Goal: Task Accomplishment & Management: Manage account settings

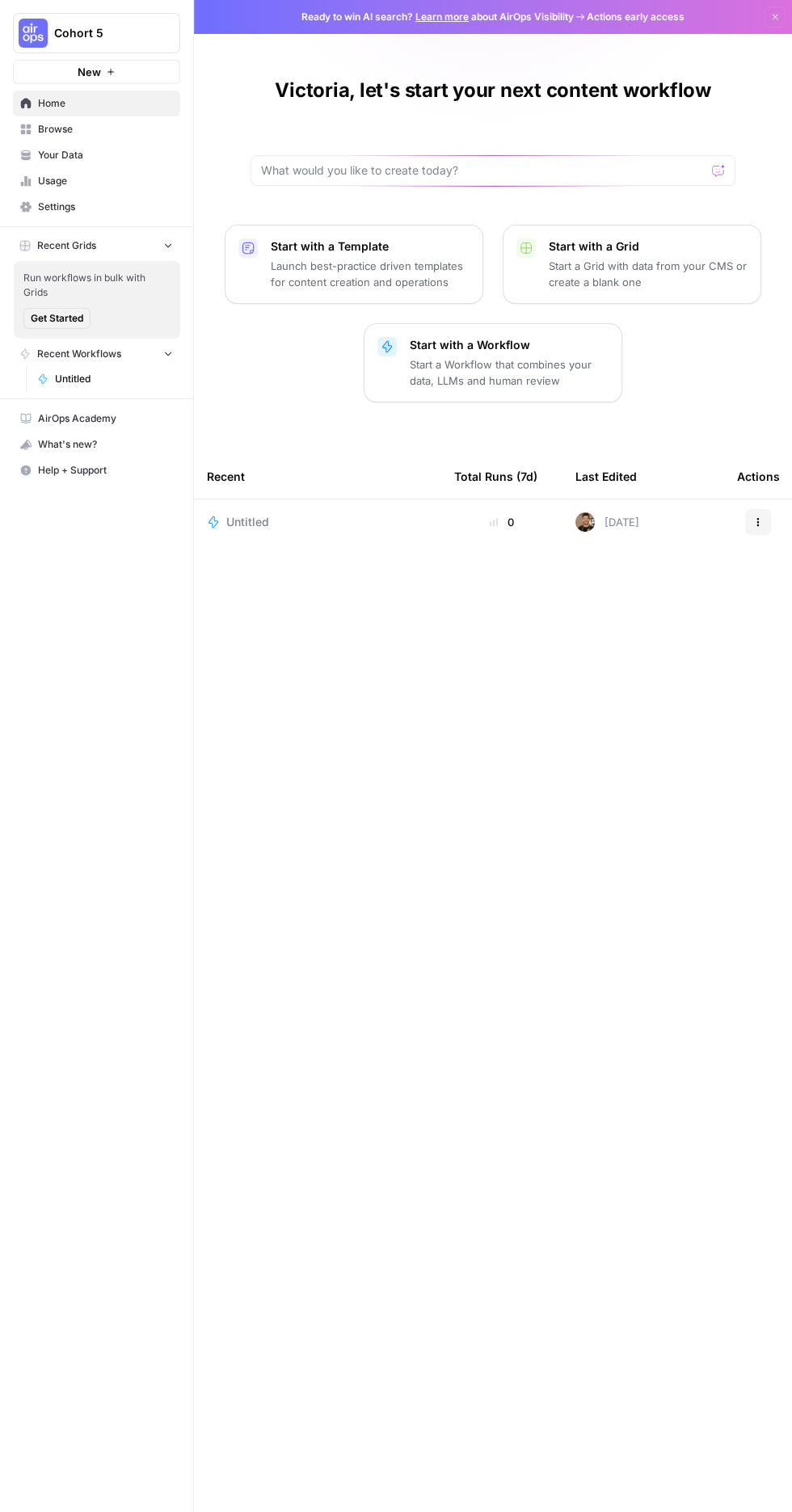
click at [65, 181] on span "Usage" at bounding box center [105, 181] width 135 height 14
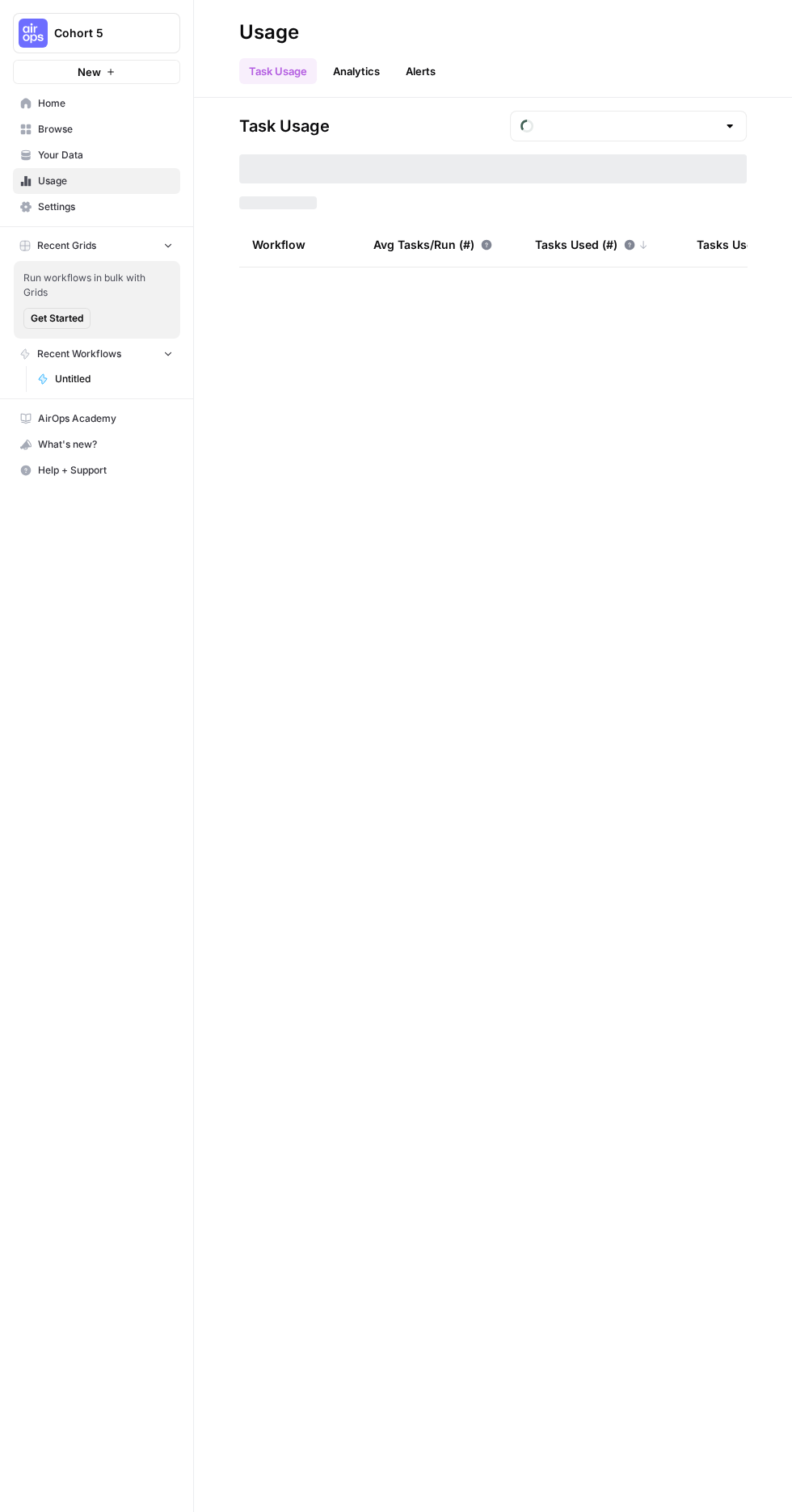
type input "August Tasks"
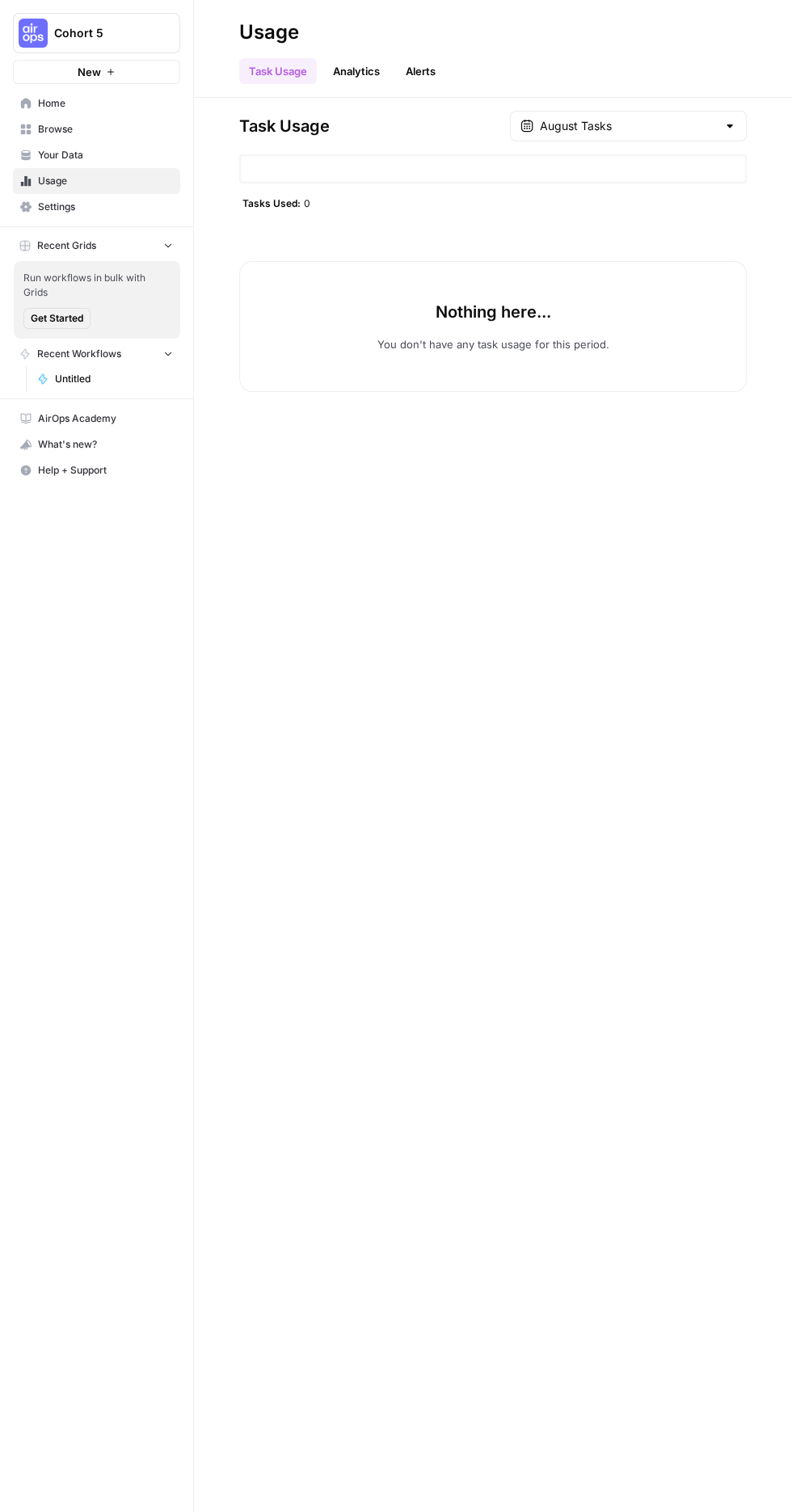
click at [107, 209] on span "Settings" at bounding box center [105, 207] width 135 height 14
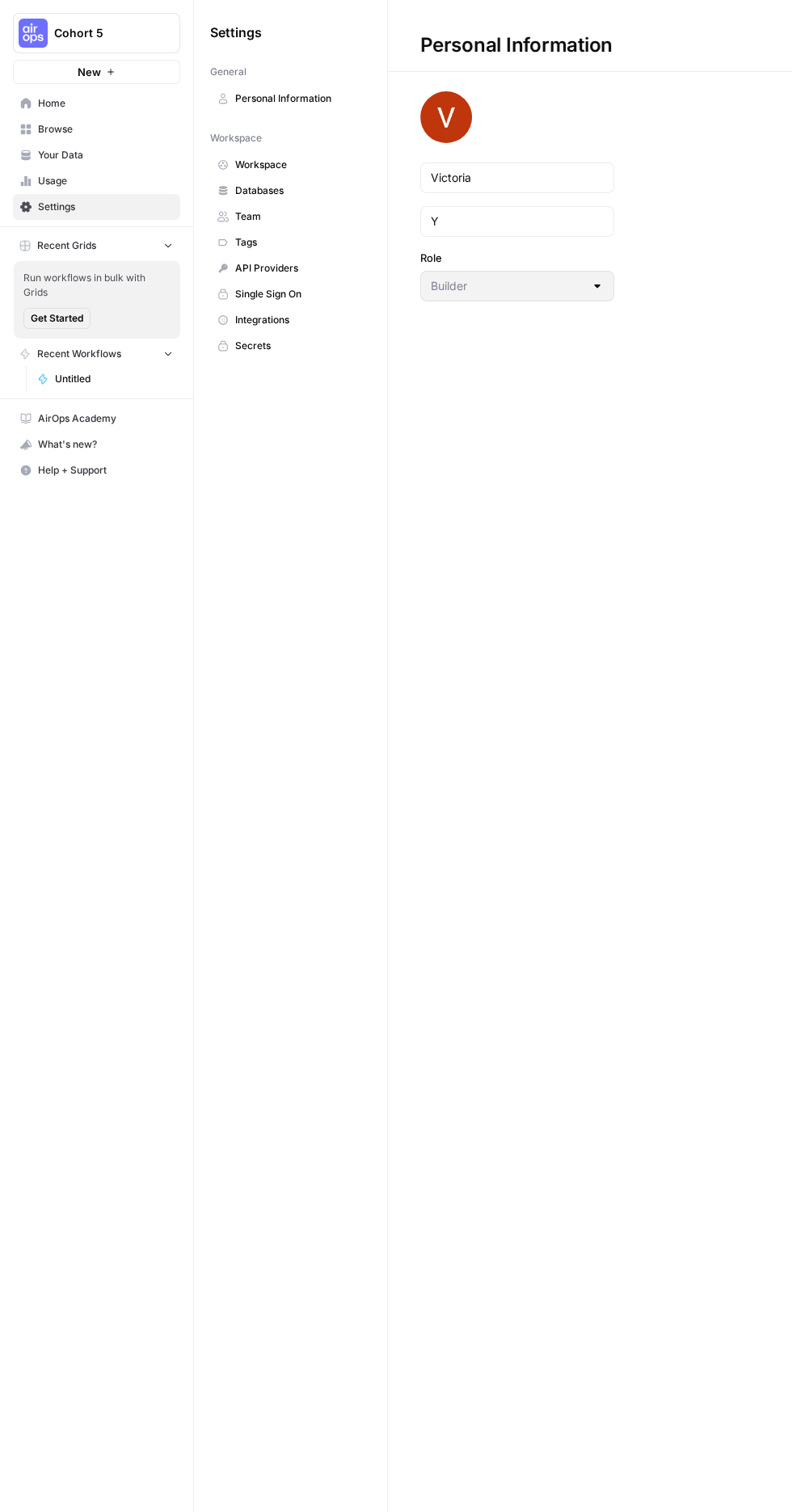
click at [286, 258] on link "API Providers" at bounding box center [290, 268] width 161 height 26
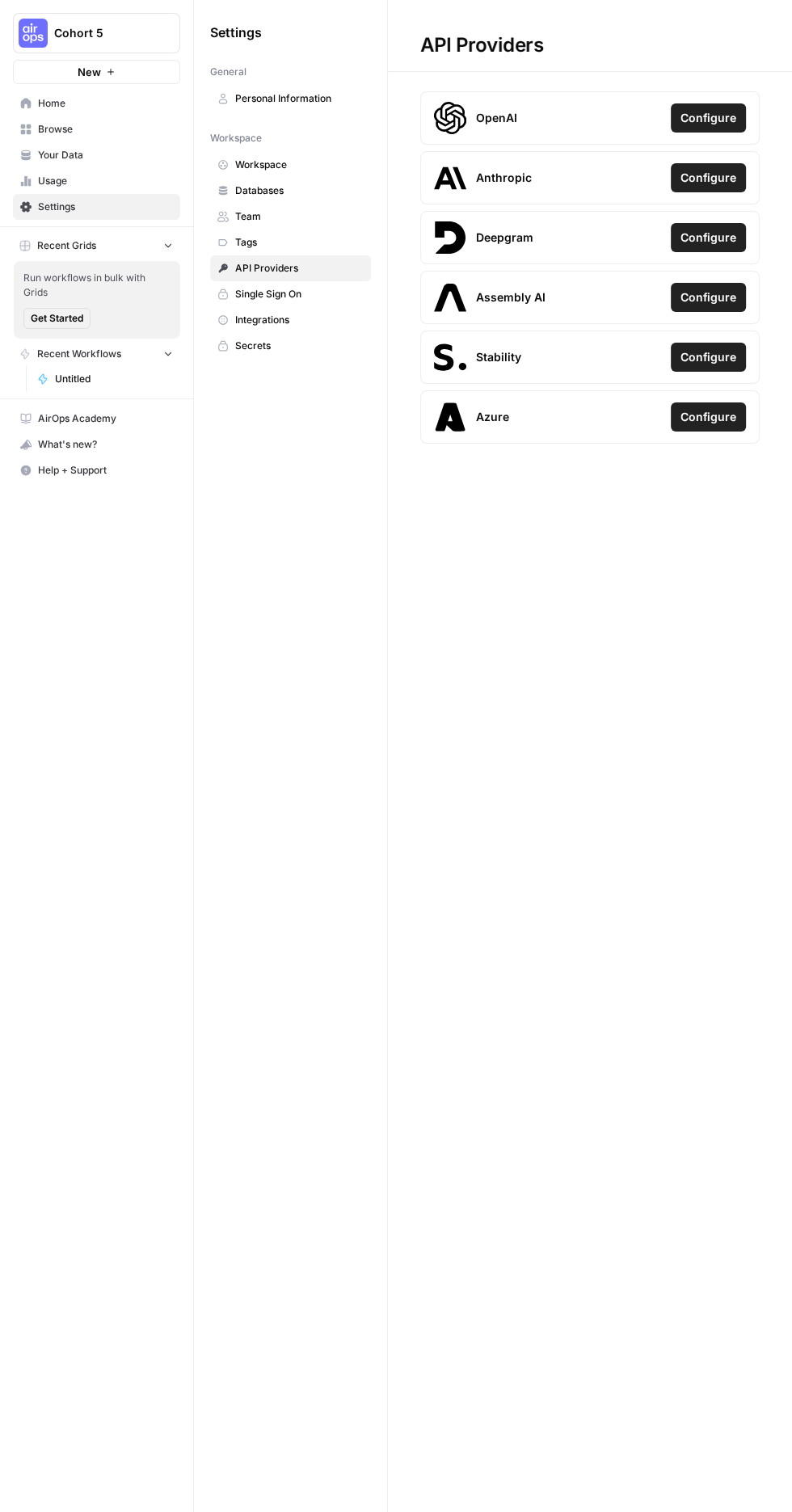
click at [305, 178] on link "Databases" at bounding box center [290, 190] width 161 height 26
